Goal: Information Seeking & Learning: Learn about a topic

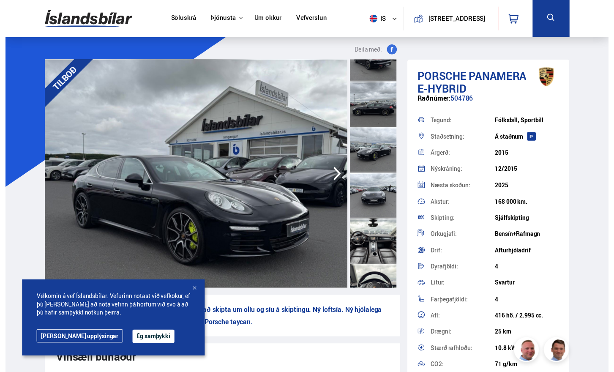
scroll to position [218, 0]
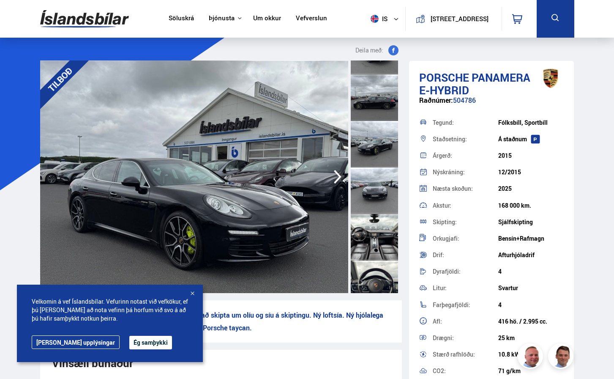
click at [369, 225] on div at bounding box center [374, 237] width 47 height 46
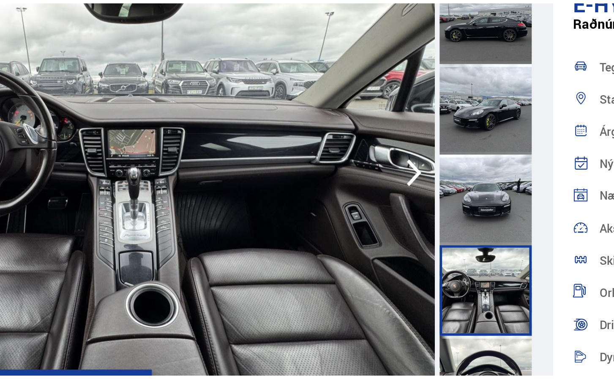
scroll to position [0, 0]
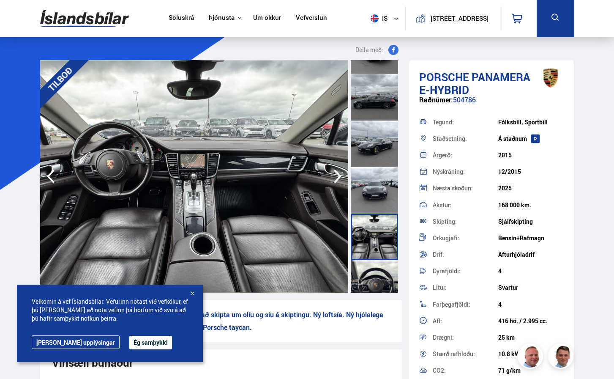
click at [336, 175] on icon "button" at bounding box center [337, 176] width 17 height 20
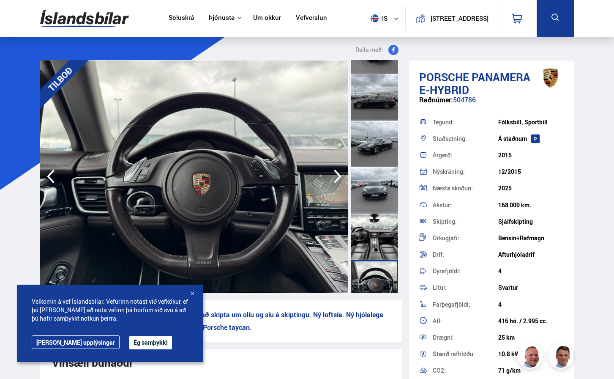
click at [336, 175] on icon "button" at bounding box center [337, 176] width 17 height 20
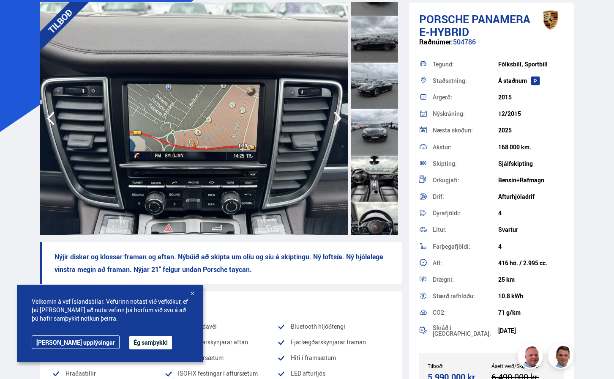
scroll to position [44, 0]
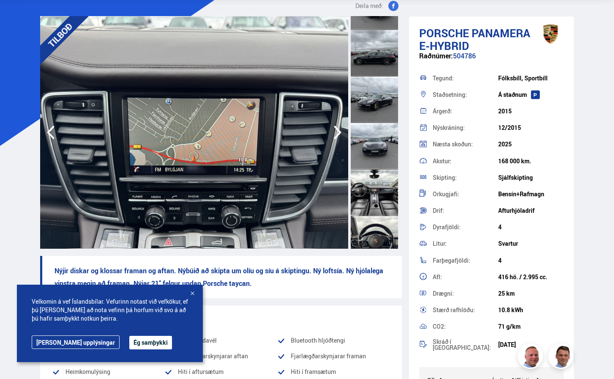
click at [329, 130] on icon "button" at bounding box center [337, 132] width 17 height 20
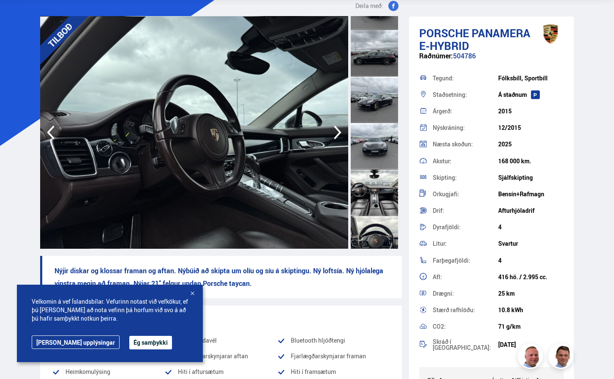
click at [329, 130] on icon "button" at bounding box center [337, 132] width 17 height 20
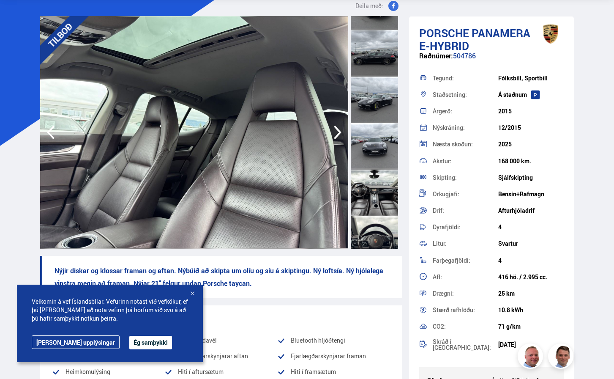
click at [329, 130] on icon "button" at bounding box center [337, 132] width 17 height 20
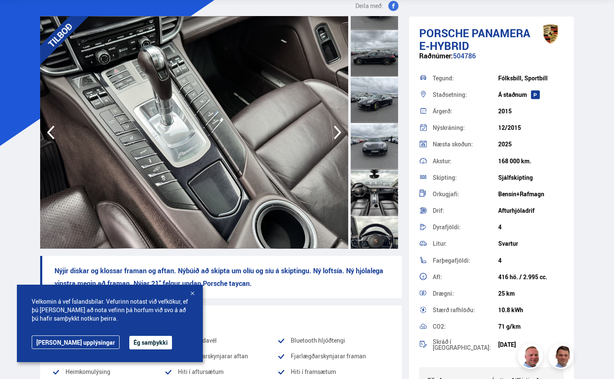
click at [329, 130] on icon "button" at bounding box center [337, 132] width 17 height 20
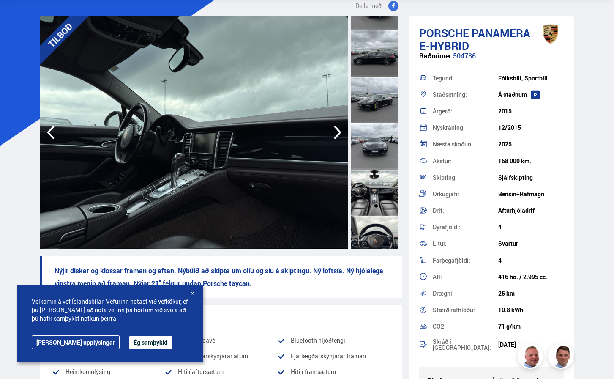
click at [329, 130] on icon "button" at bounding box center [337, 132] width 17 height 20
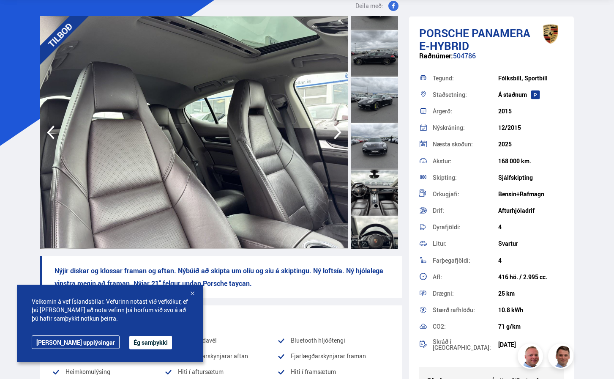
click at [329, 130] on icon "button" at bounding box center [337, 132] width 17 height 20
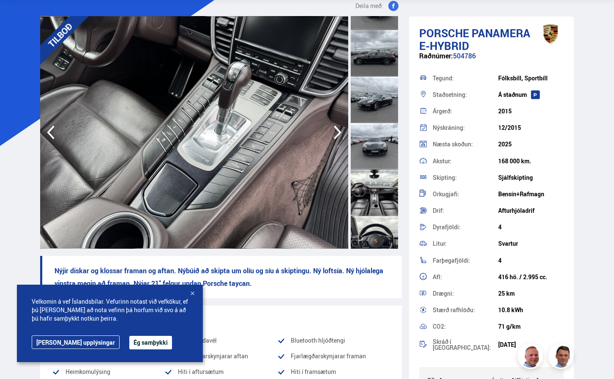
click at [329, 130] on icon "button" at bounding box center [337, 132] width 17 height 20
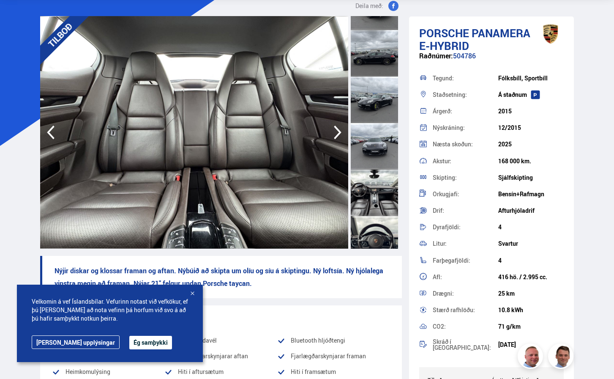
click at [329, 130] on icon "button" at bounding box center [337, 132] width 17 height 20
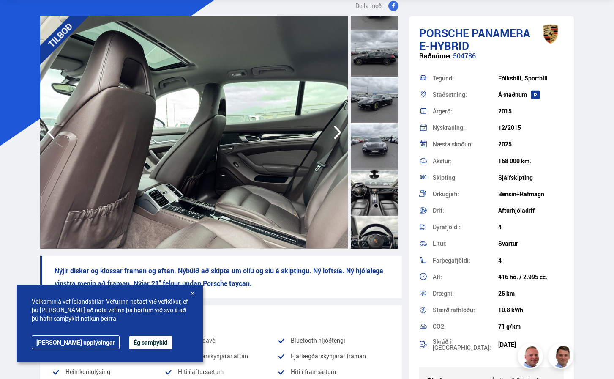
click at [329, 130] on icon "button" at bounding box center [337, 132] width 17 height 20
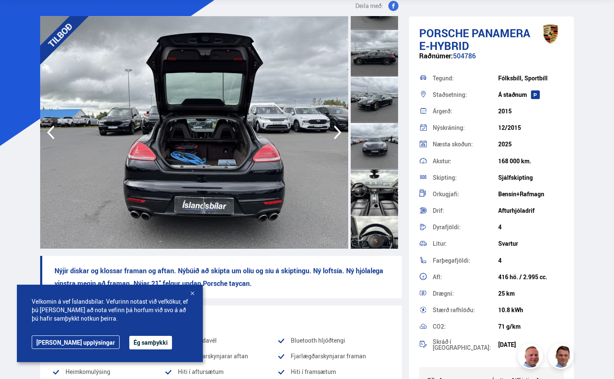
click at [329, 130] on icon "button" at bounding box center [337, 132] width 17 height 20
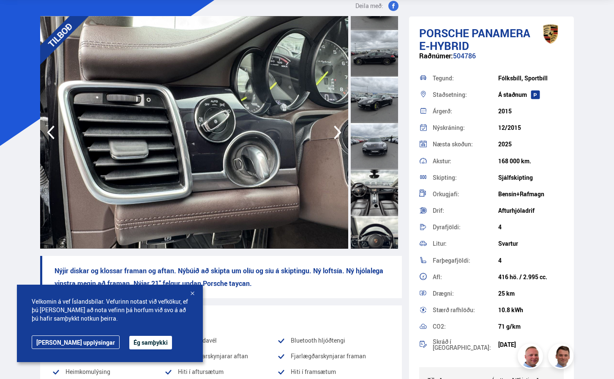
click at [329, 130] on icon "button" at bounding box center [337, 132] width 17 height 20
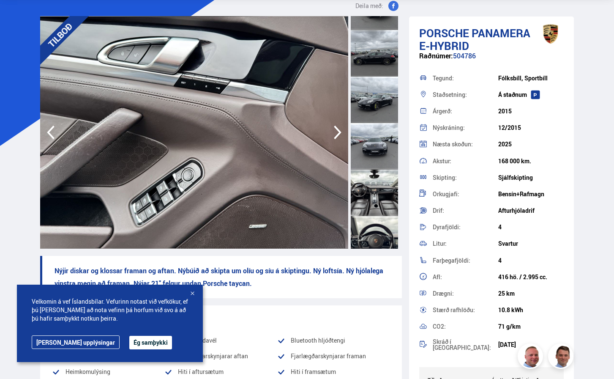
click at [329, 126] on icon "button" at bounding box center [337, 132] width 17 height 20
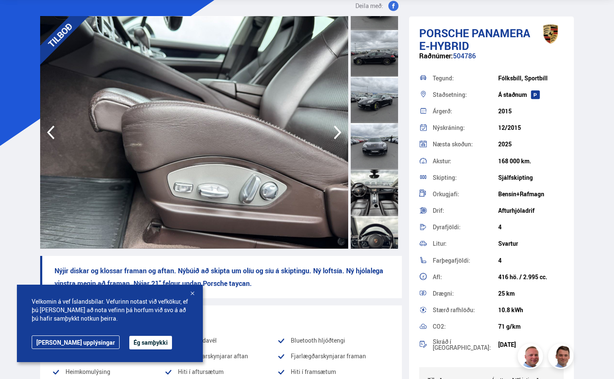
click at [329, 126] on icon "button" at bounding box center [337, 132] width 17 height 20
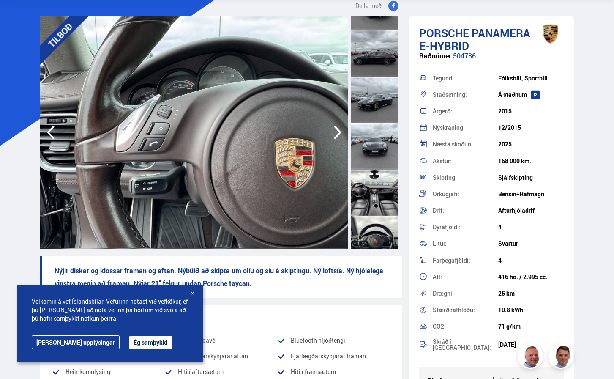
click at [329, 126] on icon "button" at bounding box center [337, 132] width 17 height 20
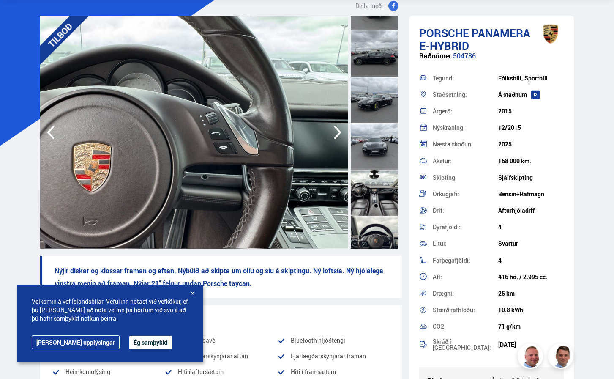
click at [329, 126] on icon "button" at bounding box center [337, 132] width 17 height 20
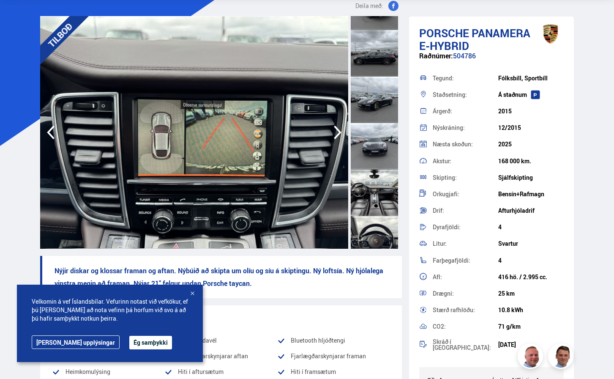
click at [329, 126] on icon "button" at bounding box center [337, 132] width 17 height 20
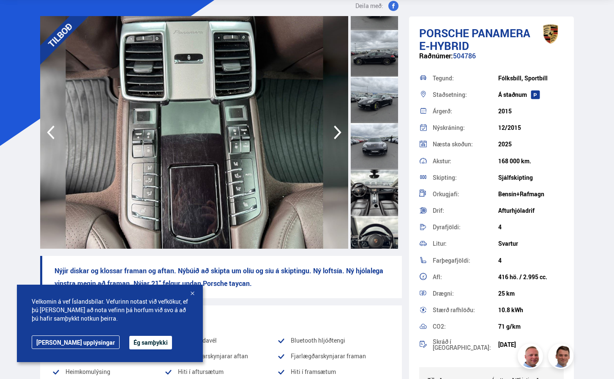
click at [329, 126] on icon "button" at bounding box center [337, 132] width 17 height 20
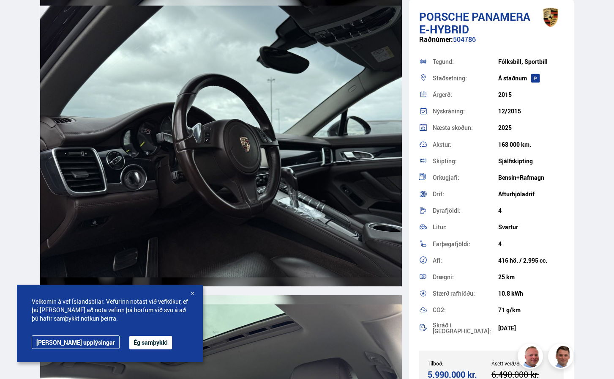
scroll to position [4461, 0]
